Goal: Transaction & Acquisition: Download file/media

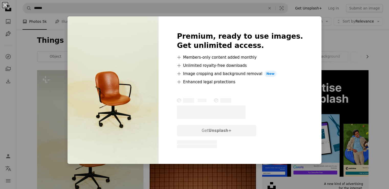
scroll to position [77, 0]
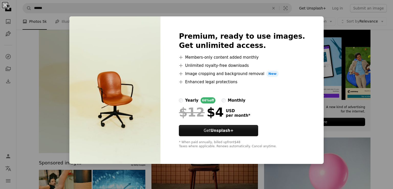
click at [132, 174] on div "An X shape Premium, ready to use images. Get unlimited access. A plus sign Memb…" at bounding box center [196, 94] width 393 height 189
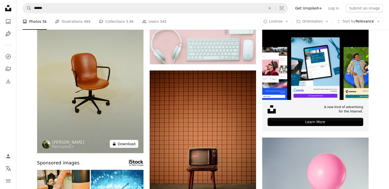
click at [128, 145] on button "A lock Download" at bounding box center [124, 144] width 29 height 8
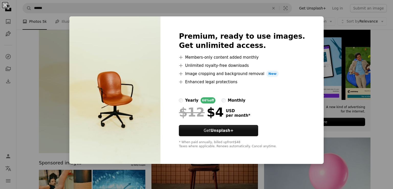
click at [250, 11] on div "An X shape Premium, ready to use images. Get unlimited access. A plus sign Memb…" at bounding box center [196, 94] width 393 height 189
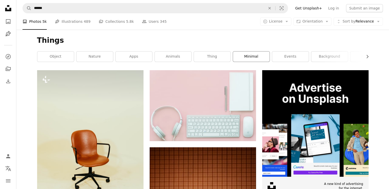
click at [254, 56] on link "minimal" at bounding box center [251, 56] width 37 height 10
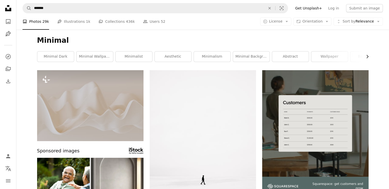
click at [366, 55] on icon "Chevron right" at bounding box center [367, 56] width 5 height 5
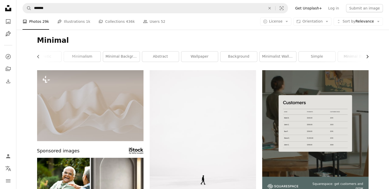
scroll to position [0, 136]
click at [366, 55] on link "minimal black" at bounding box center [350, 56] width 37 height 10
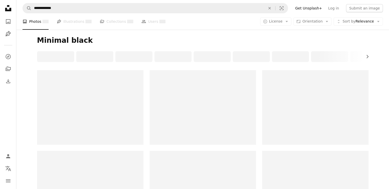
click at [366, 55] on icon "Chevron right" at bounding box center [367, 56] width 5 height 5
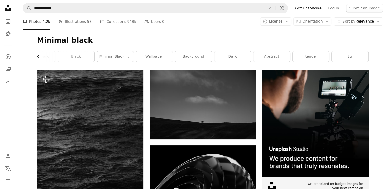
click at [40, 57] on icon "Chevron left" at bounding box center [38, 56] width 5 height 5
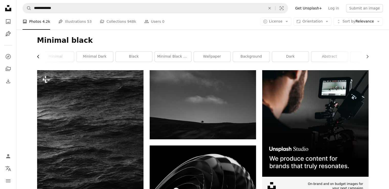
click at [40, 57] on link "minimal" at bounding box center [55, 56] width 37 height 10
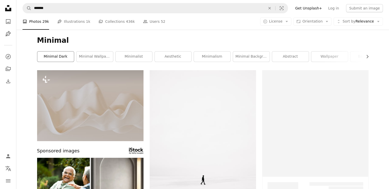
click at [40, 57] on link "minimal dark" at bounding box center [55, 56] width 37 height 10
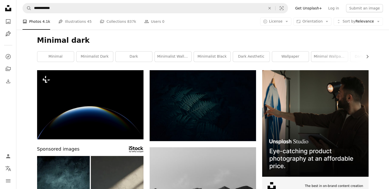
click at [37, 20] on li "A photo Photos 4.1k" at bounding box center [37, 21] width 28 height 16
click at [37, 23] on li "A photo Photos 4.1k" at bounding box center [37, 21] width 28 height 16
click at [8, 20] on icon "A photo" at bounding box center [8, 21] width 6 height 6
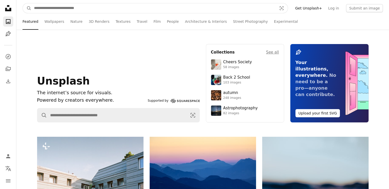
click at [84, 8] on input "Find visuals sitewide" at bounding box center [153, 8] width 244 height 10
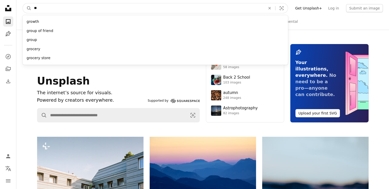
type input "*"
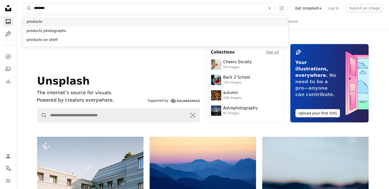
type input "********"
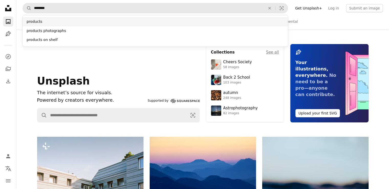
click at [53, 25] on div "products" at bounding box center [156, 21] width 266 height 9
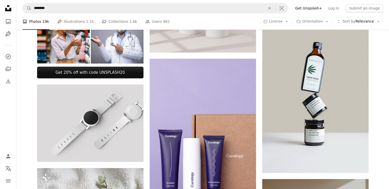
scroll to position [282, 0]
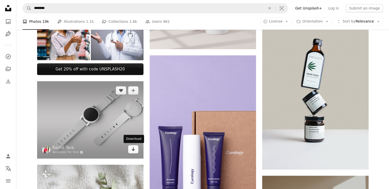
click at [132, 151] on icon "Arrow pointing down" at bounding box center [133, 149] width 4 height 6
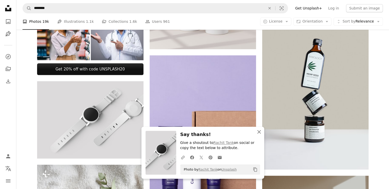
click at [260, 132] on icon "An X shape" at bounding box center [259, 132] width 6 height 6
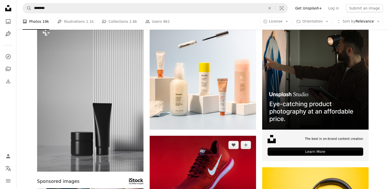
scroll to position [0, 0]
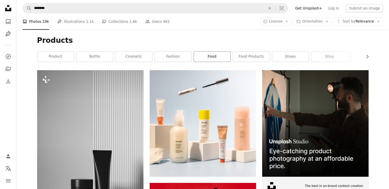
click at [212, 60] on link "food" at bounding box center [212, 56] width 37 height 10
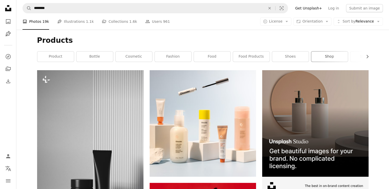
click at [336, 57] on link "shop" at bounding box center [330, 56] width 37 height 10
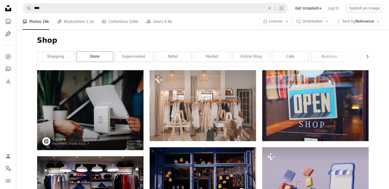
click at [88, 60] on link "store" at bounding box center [95, 56] width 37 height 10
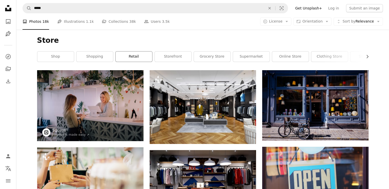
click at [127, 57] on link "retail" at bounding box center [134, 56] width 37 height 10
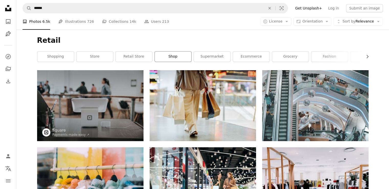
click at [172, 56] on link "shop" at bounding box center [173, 56] width 37 height 10
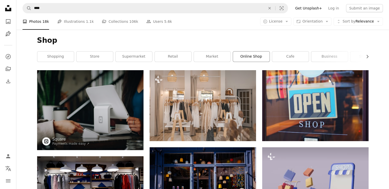
click at [256, 56] on link "online shop" at bounding box center [251, 56] width 37 height 10
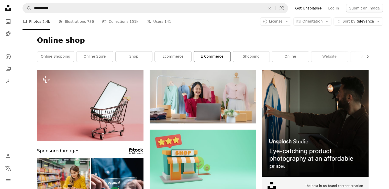
click at [222, 59] on link "e commerce" at bounding box center [212, 56] width 37 height 10
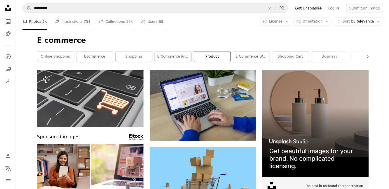
click at [217, 56] on link "product" at bounding box center [212, 56] width 37 height 10
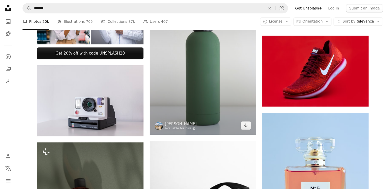
scroll to position [256, 0]
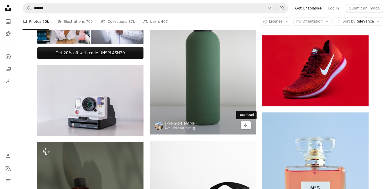
click at [247, 126] on icon "Arrow pointing down" at bounding box center [246, 125] width 4 height 6
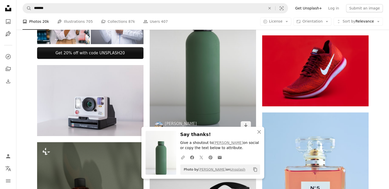
scroll to position [384, 0]
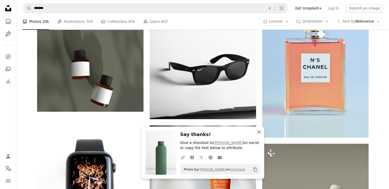
click at [259, 130] on icon "An X shape" at bounding box center [259, 132] width 6 height 6
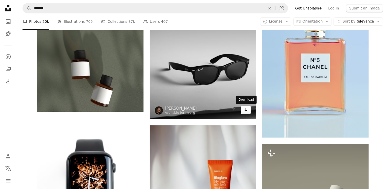
click at [247, 112] on icon "Arrow pointing down" at bounding box center [246, 110] width 4 height 6
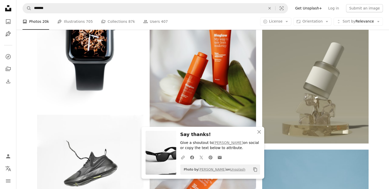
scroll to position [512, 0]
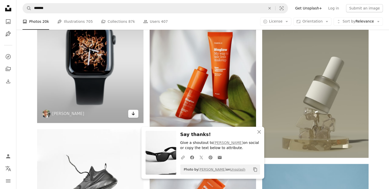
click at [133, 115] on icon "Arrow pointing down" at bounding box center [133, 113] width 4 height 6
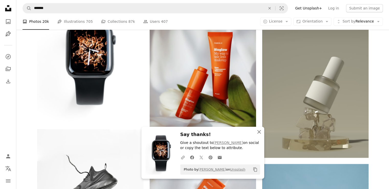
click at [258, 132] on icon "An X shape" at bounding box center [259, 132] width 6 height 6
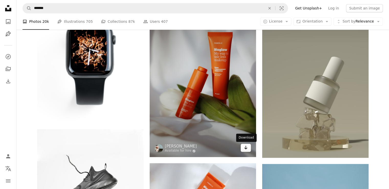
click at [247, 147] on icon "Arrow pointing down" at bounding box center [246, 147] width 4 height 6
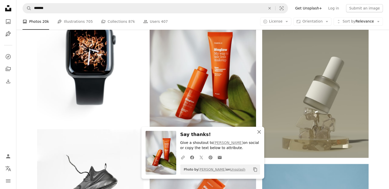
click at [259, 131] on icon "An X shape" at bounding box center [259, 132] width 6 height 6
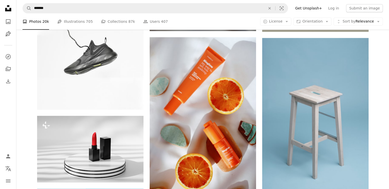
scroll to position [691, 0]
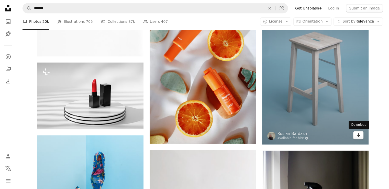
click at [359, 136] on icon "Arrow pointing down" at bounding box center [359, 135] width 4 height 6
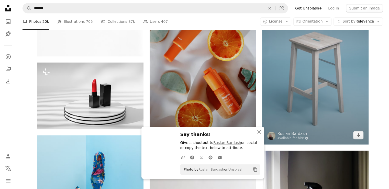
scroll to position [768, 0]
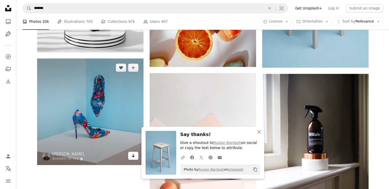
click at [135, 157] on icon "Arrow pointing down" at bounding box center [133, 155] width 4 height 6
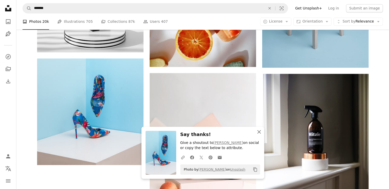
click at [258, 133] on icon "An X shape" at bounding box center [259, 132] width 6 height 6
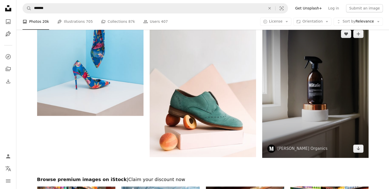
scroll to position [819, 0]
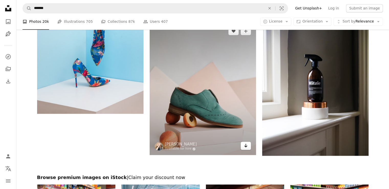
click at [247, 146] on icon "Arrow pointing down" at bounding box center [246, 145] width 4 height 6
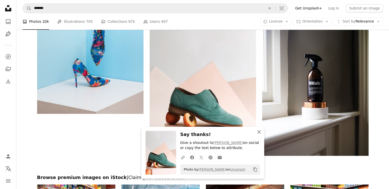
drag, startPoint x: 258, startPoint y: 131, endPoint x: 263, endPoint y: 131, distance: 5.6
click at [258, 131] on icon "An X shape" at bounding box center [259, 132] width 6 height 6
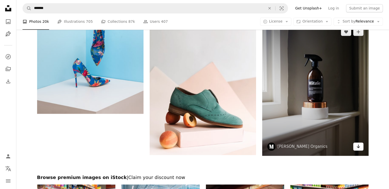
click at [359, 147] on icon "Download" at bounding box center [358, 146] width 3 height 4
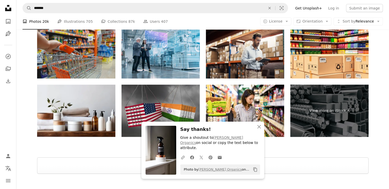
scroll to position [947, 0]
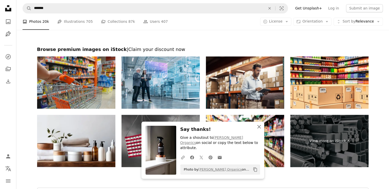
click at [261, 130] on icon "An X shape" at bounding box center [259, 127] width 6 height 6
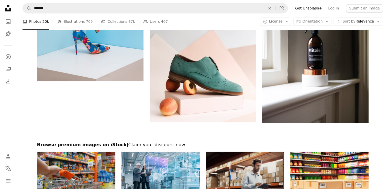
scroll to position [845, 0]
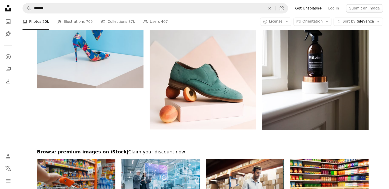
click at [250, 1] on nav "A magnifying glass ******* An X shape Visual search Filters Get Unsplash+ Log i…" at bounding box center [202, 8] width 373 height 16
